Goal: Information Seeking & Learning: Learn about a topic

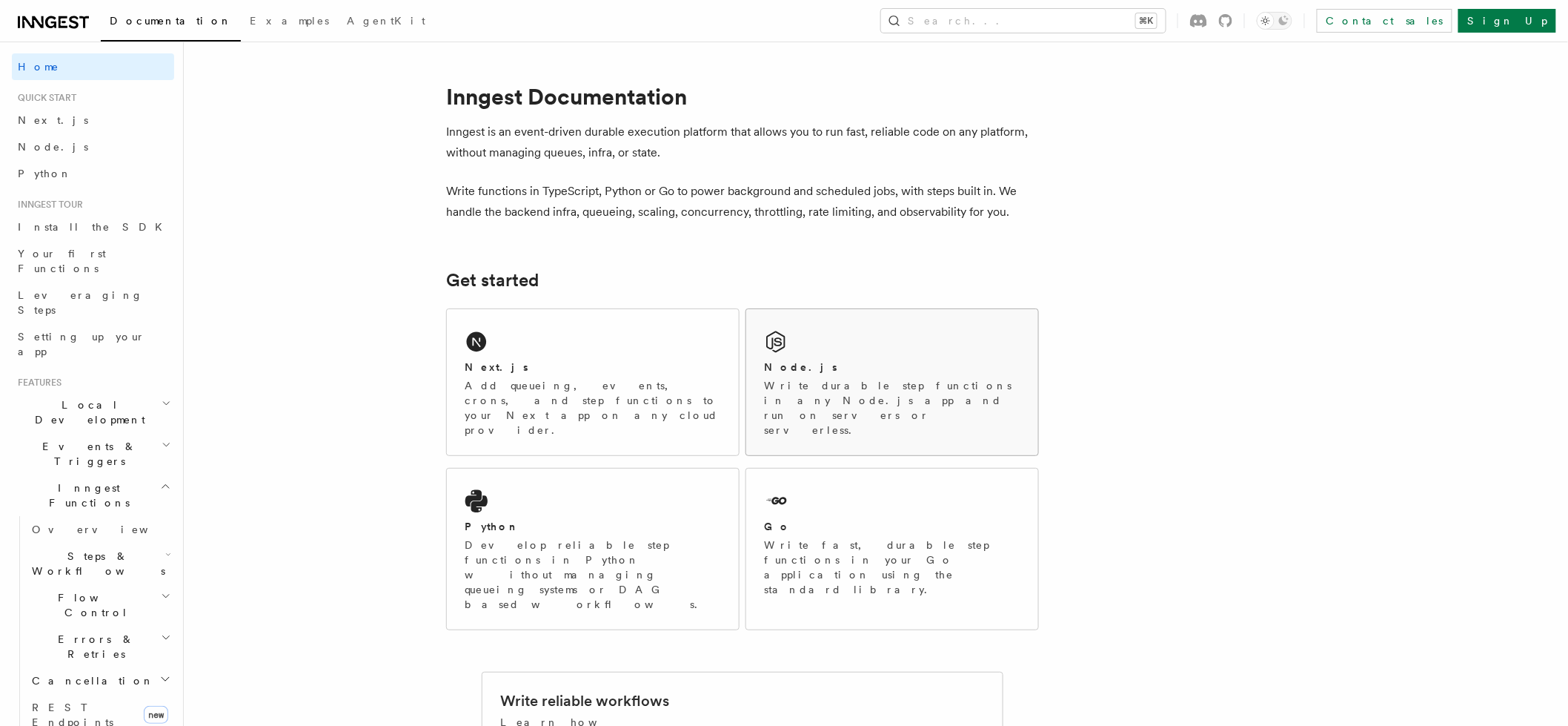
click at [846, 370] on div "Node.js" at bounding box center [892, 367] width 257 height 15
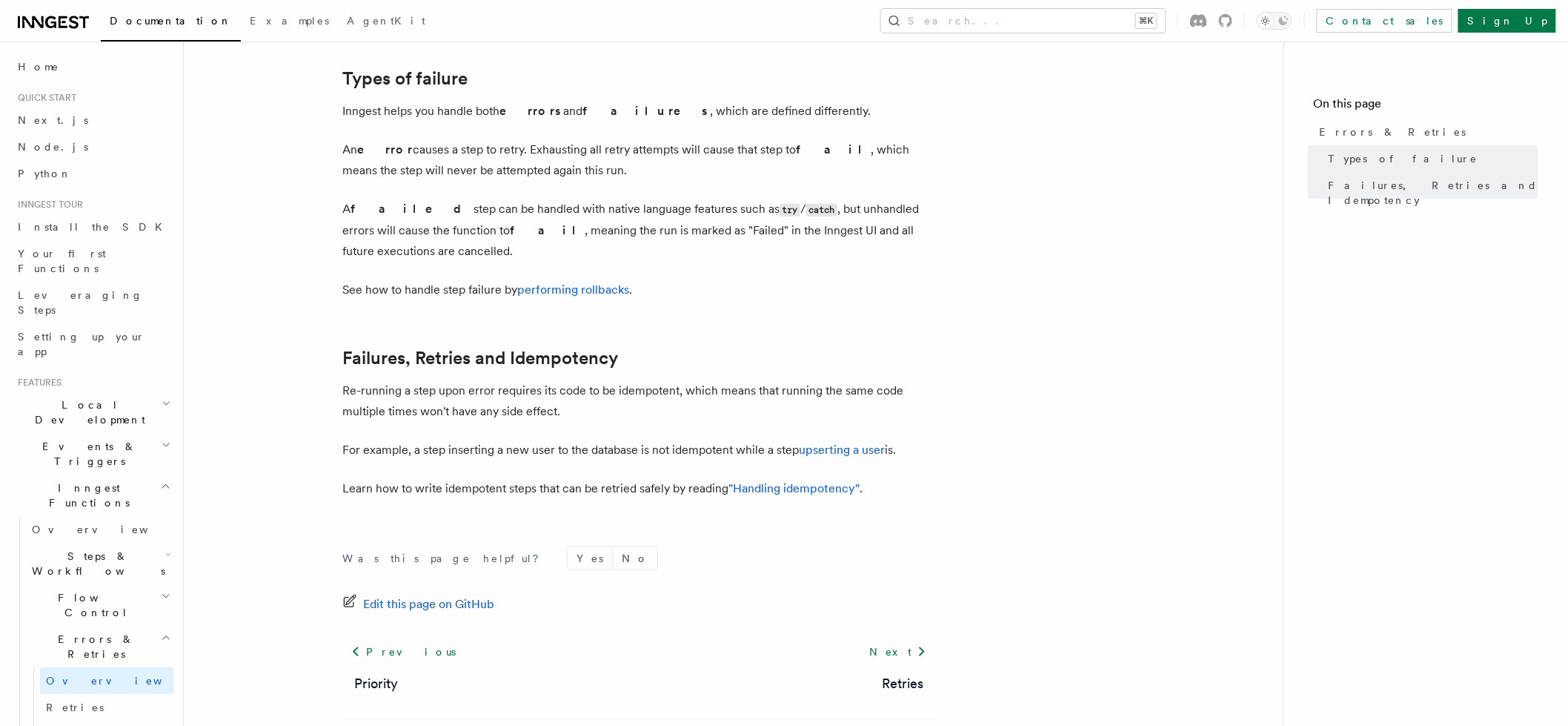
scroll to position [527, 0]
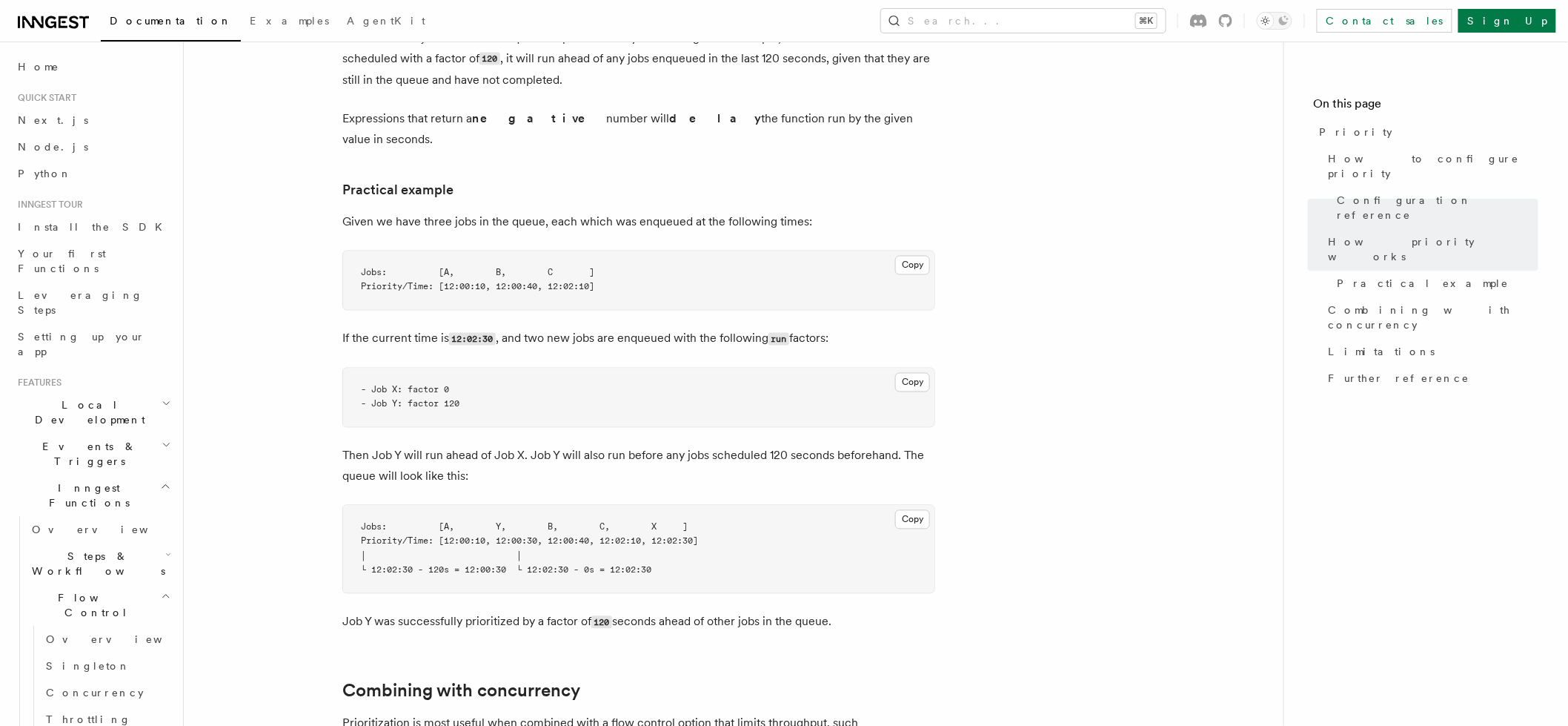
scroll to position [980, 0]
